Goal: Transaction & Acquisition: Book appointment/travel/reservation

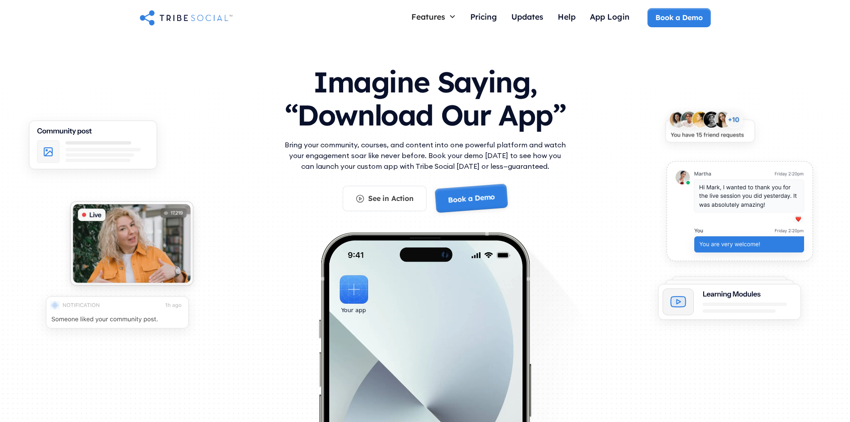
click at [480, 197] on link "Book a Demo" at bounding box center [472, 198] width 74 height 29
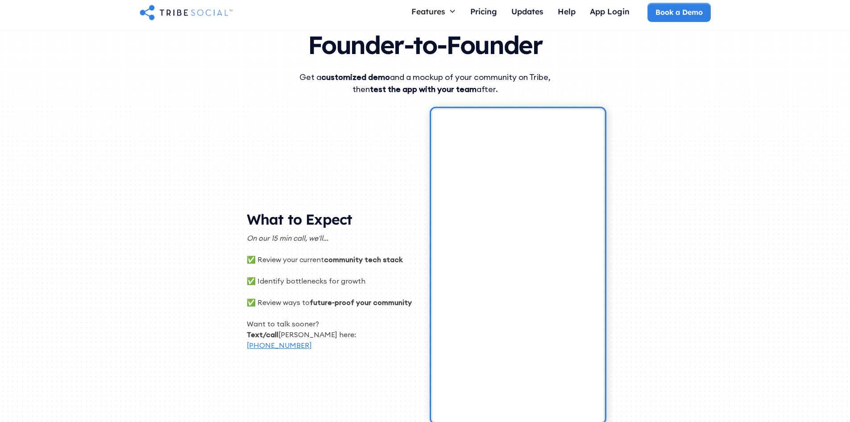
scroll to position [45, 0]
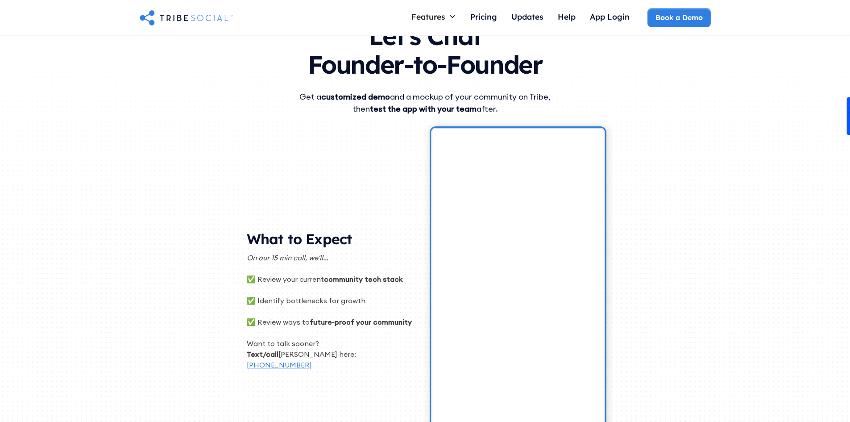
click at [396, 369] on p "[PHONE_NUMBER]" at bounding box center [332, 364] width 171 height 11
